Goal: Information Seeking & Learning: Learn about a topic

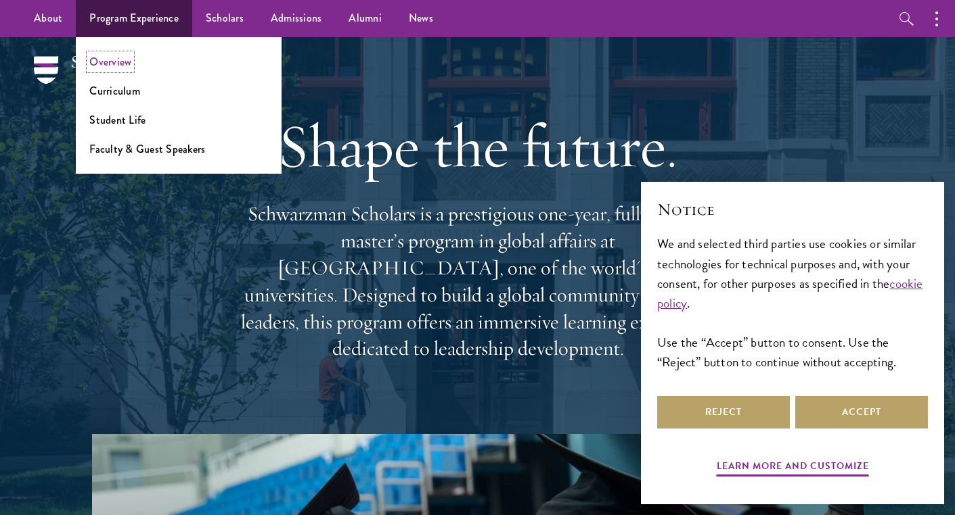
click at [123, 65] on link "Overview" at bounding box center [110, 62] width 42 height 16
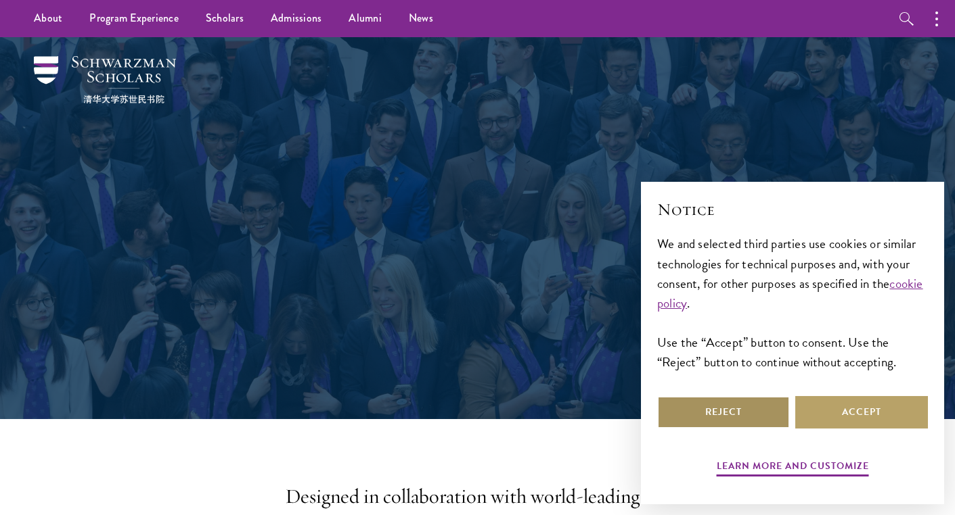
click at [767, 419] on button "Reject" at bounding box center [723, 412] width 133 height 32
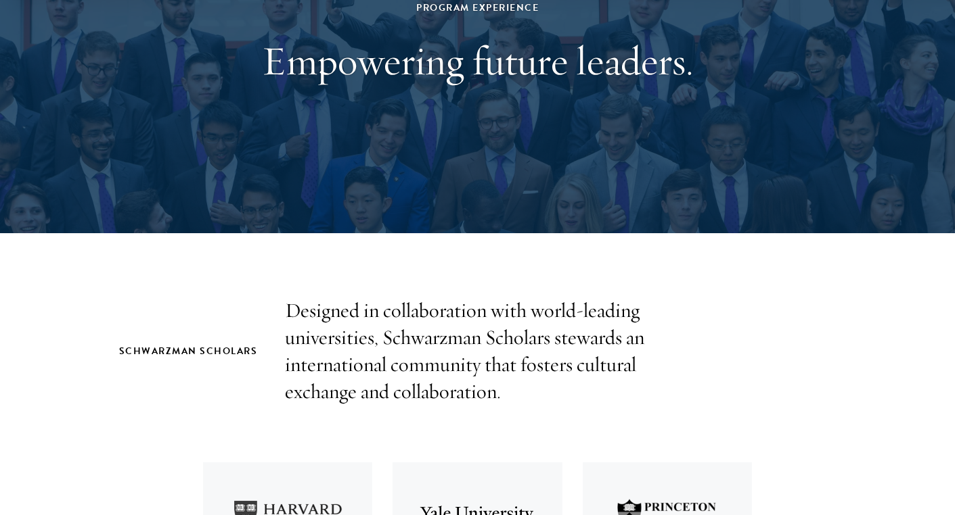
scroll to position [477, 0]
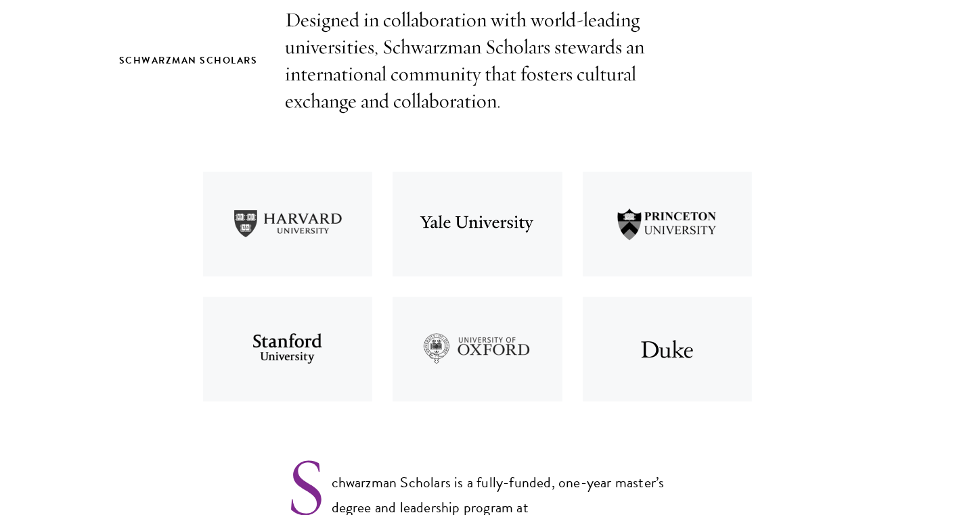
click at [474, 221] on img at bounding box center [477, 224] width 190 height 125
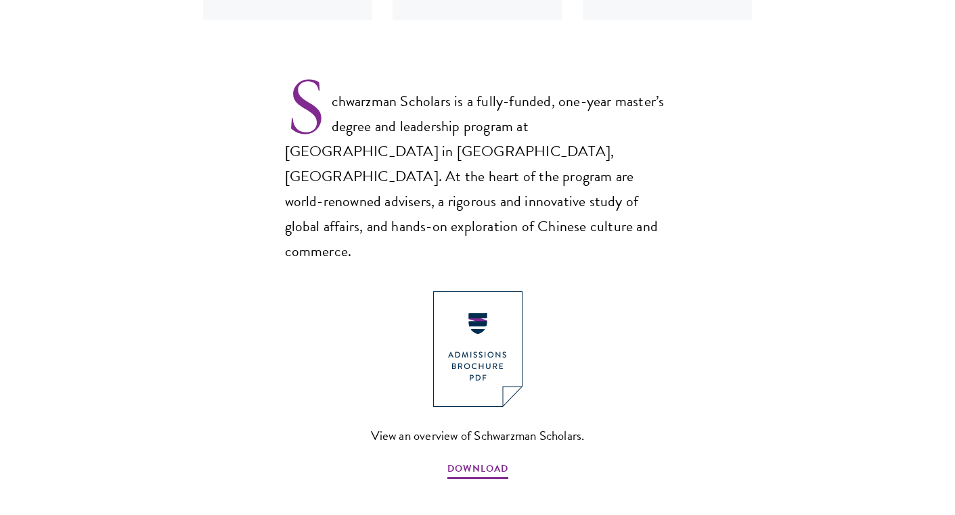
scroll to position [862, 0]
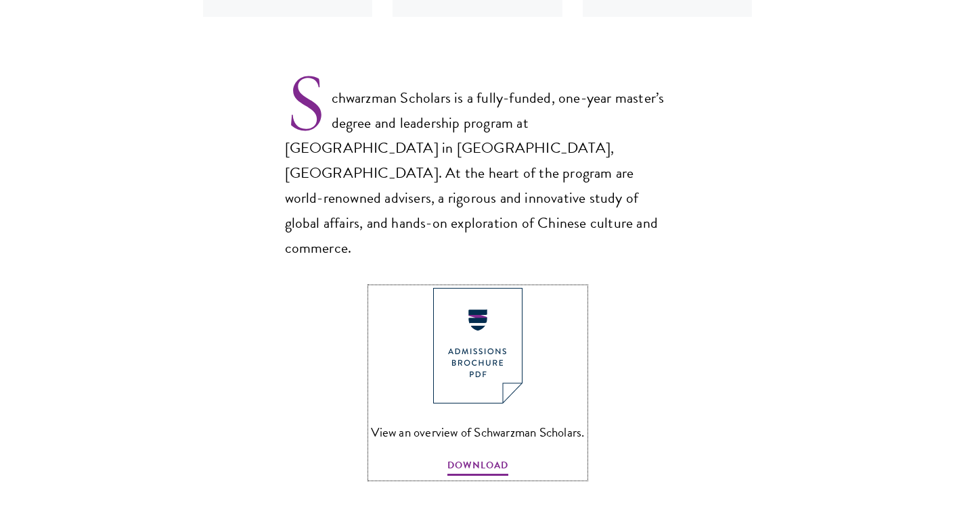
click at [464, 305] on img at bounding box center [477, 346] width 89 height 116
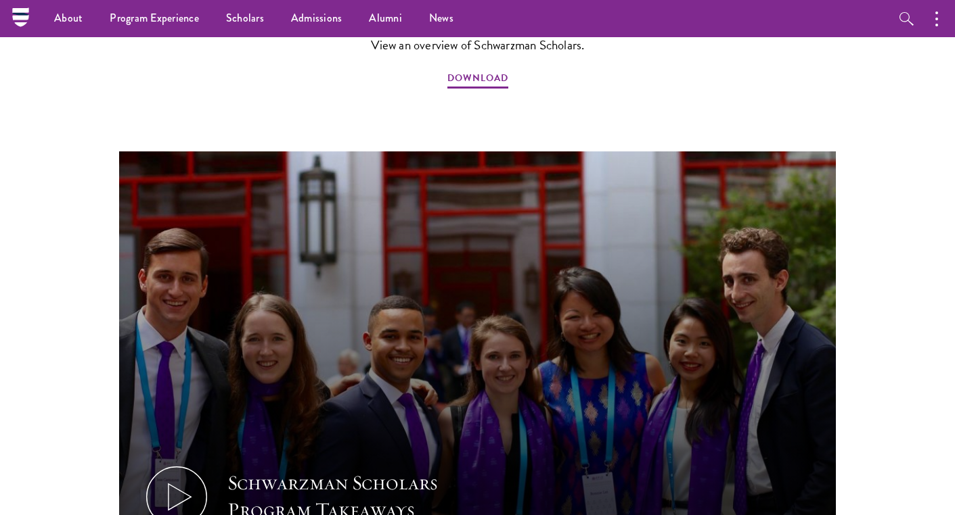
scroll to position [1214, 0]
